Goal: Task Accomplishment & Management: Use online tool/utility

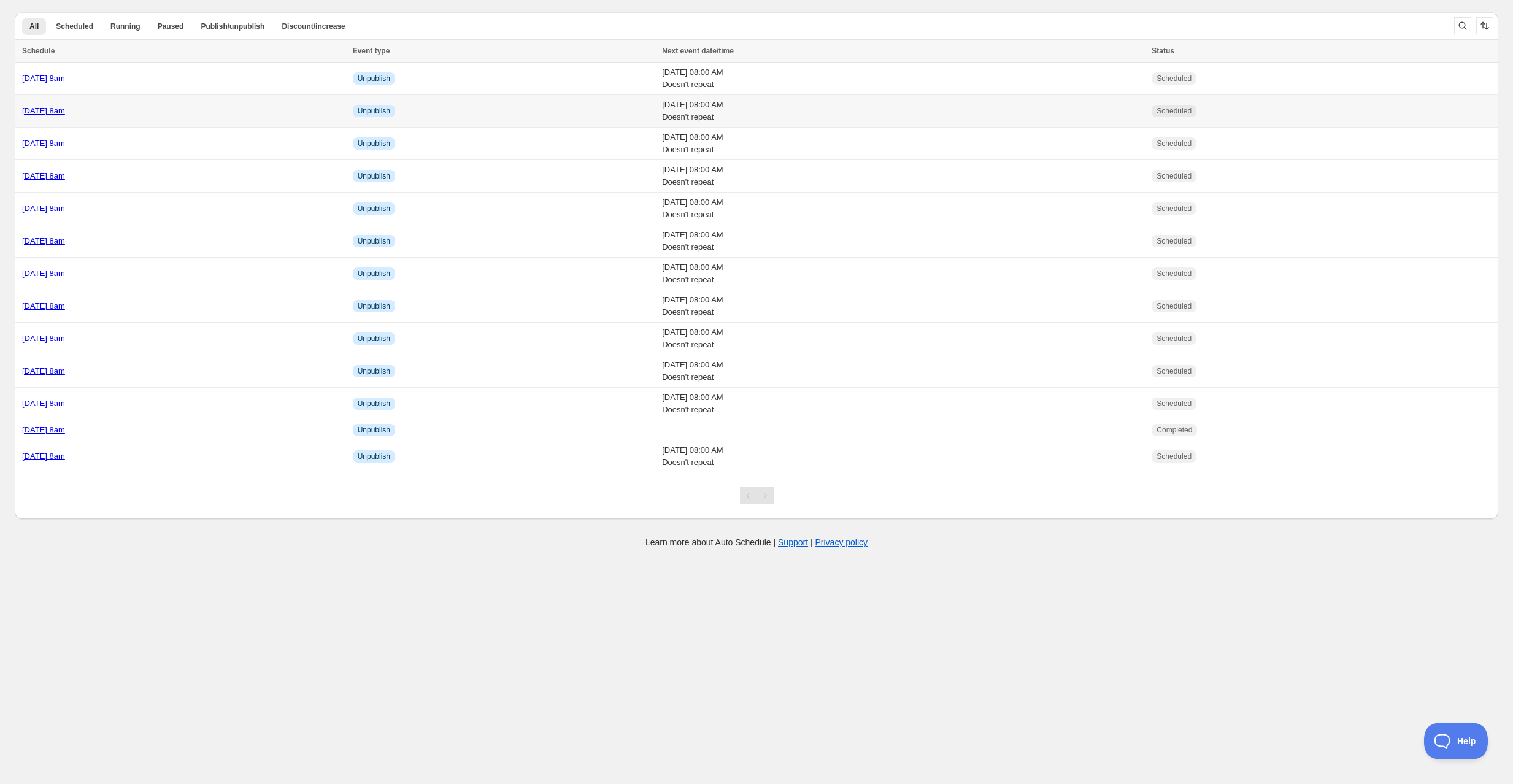
click at [164, 103] on td "Friday 29th August @ 8am" at bounding box center [182, 111] width 335 height 33
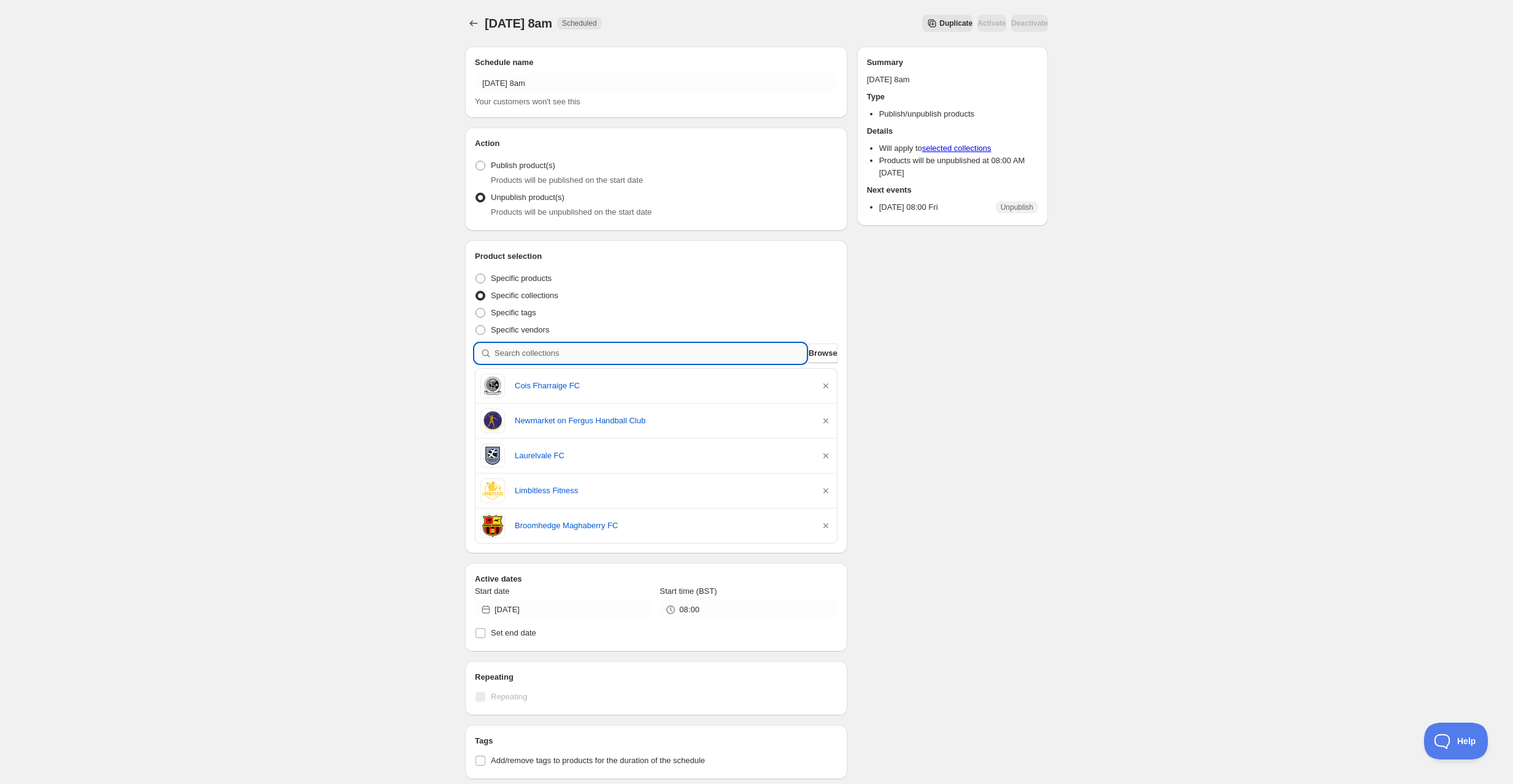
click at [523, 347] on input "search" at bounding box center [650, 354] width 312 height 20
type input "c"
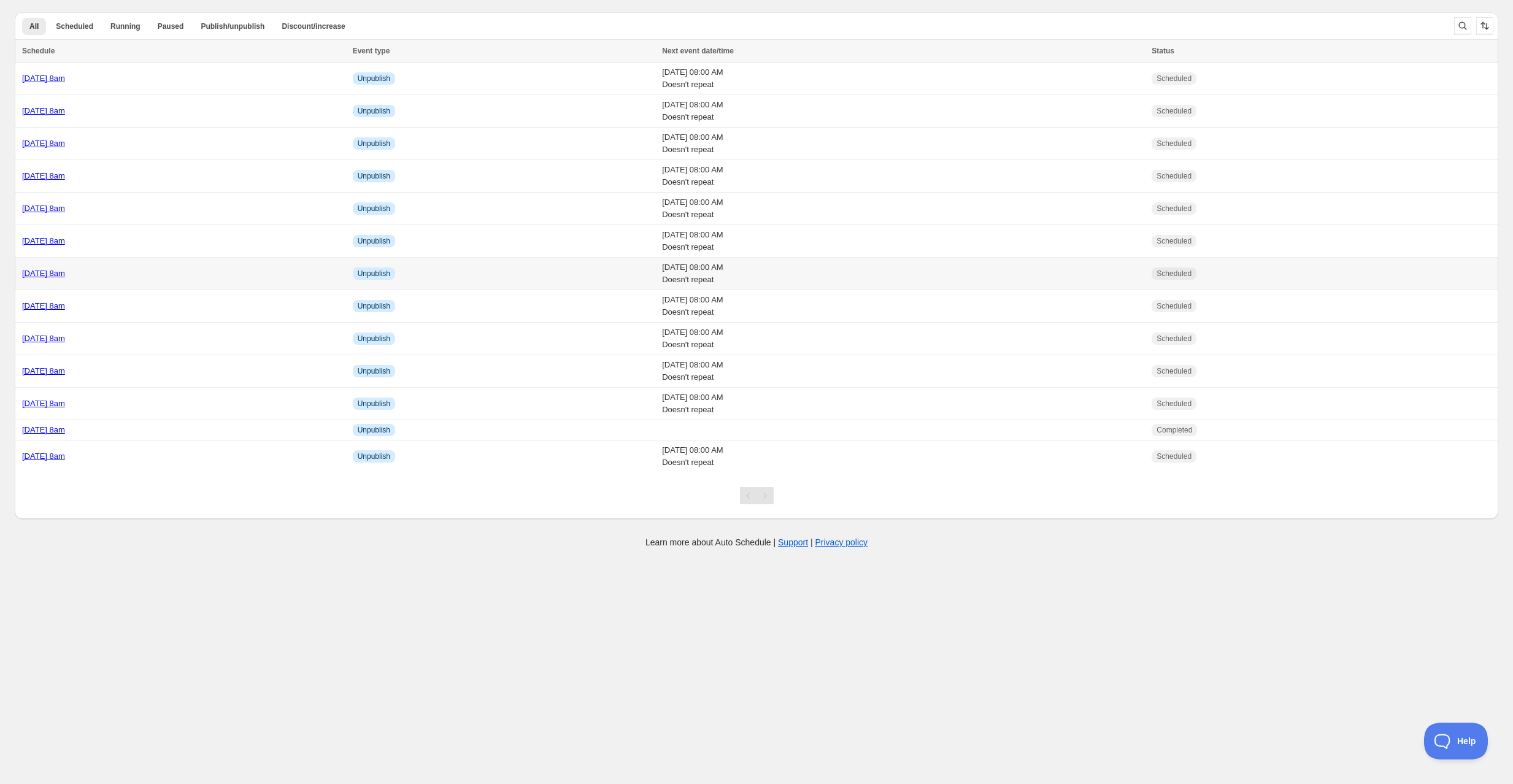
click at [168, 269] on div "Tuesday 26th August @ 8am" at bounding box center [184, 274] width 323 height 12
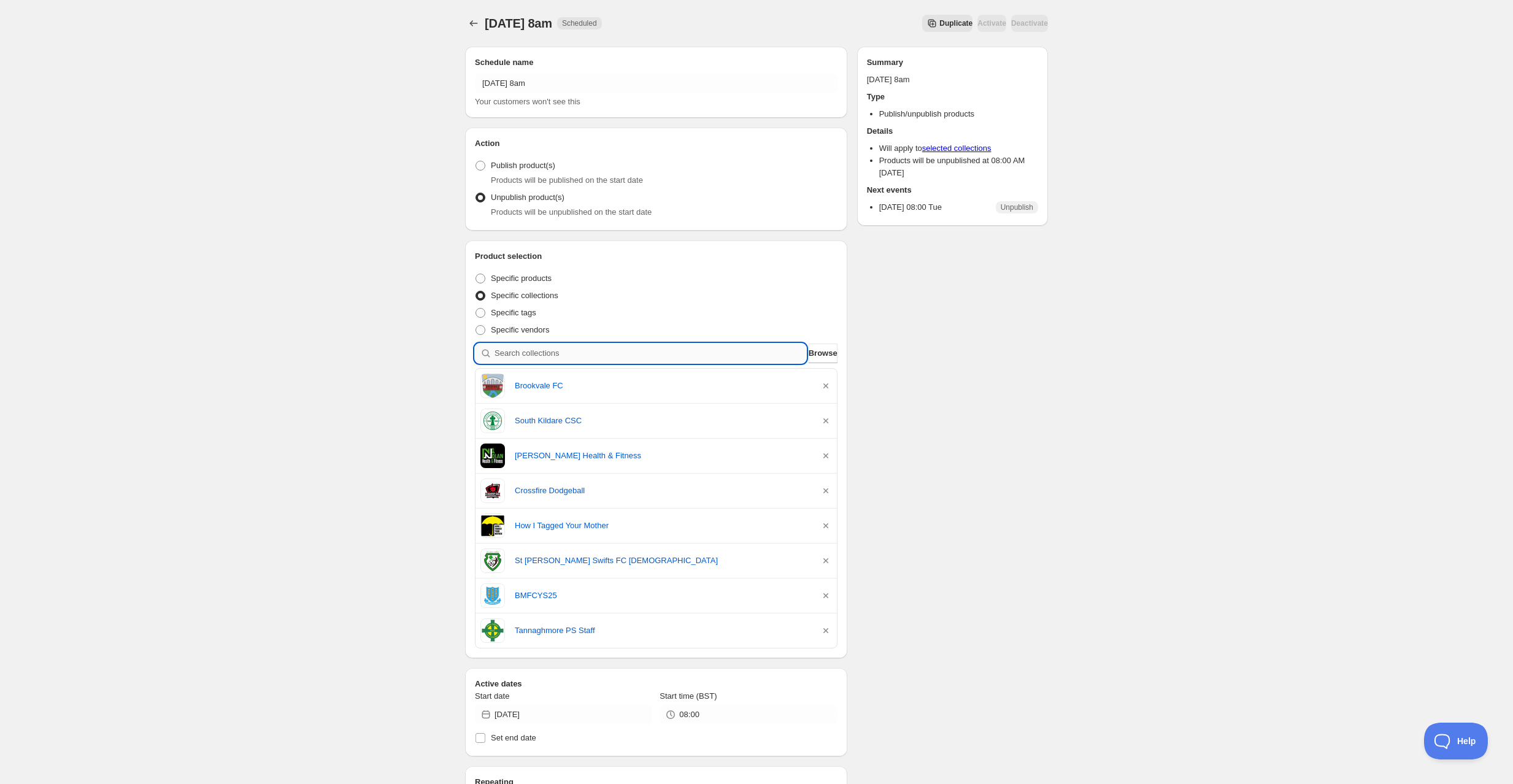
click at [552, 350] on input "search" at bounding box center [650, 354] width 312 height 20
type input "n"
